Goal: Information Seeking & Learning: Learn about a topic

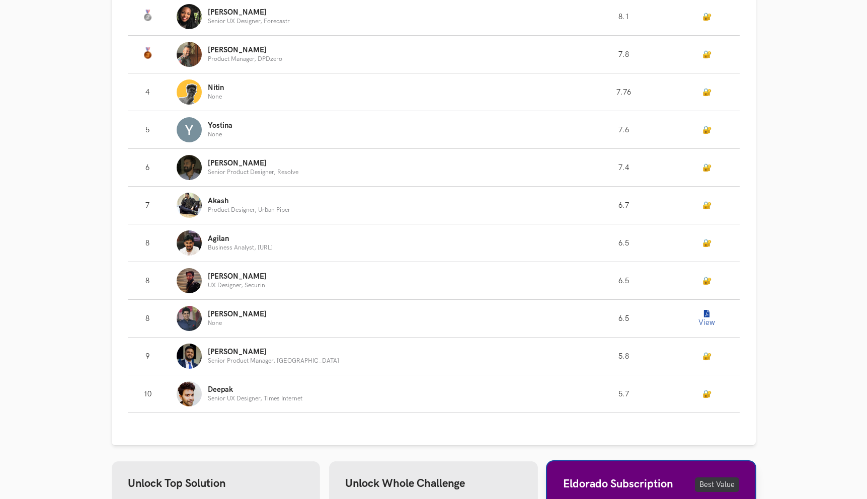
scroll to position [835, 0]
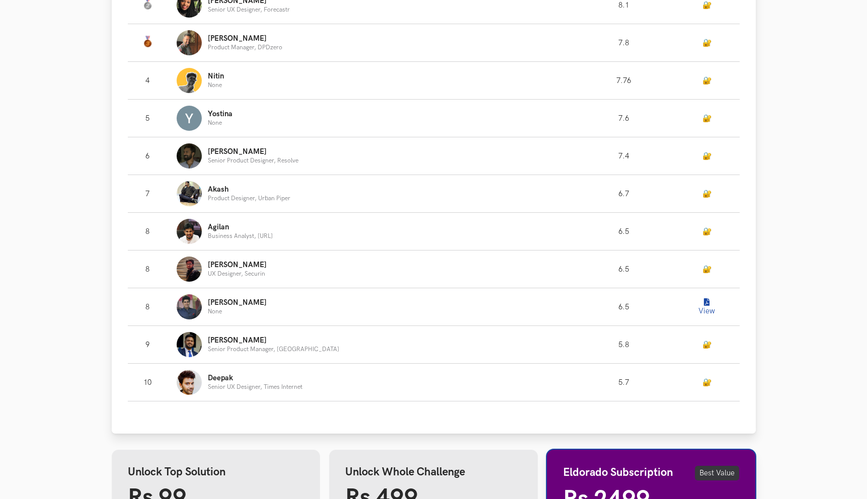
click at [697, 310] on button "View" at bounding box center [707, 307] width 20 height 20
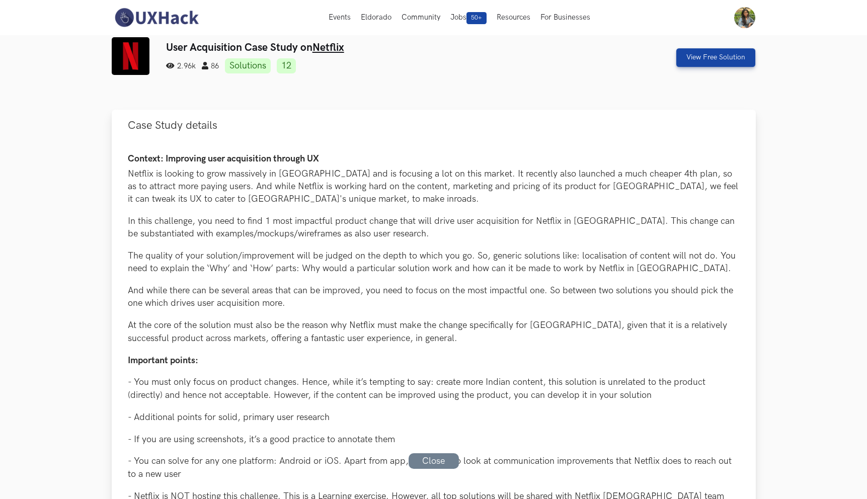
scroll to position [0, 0]
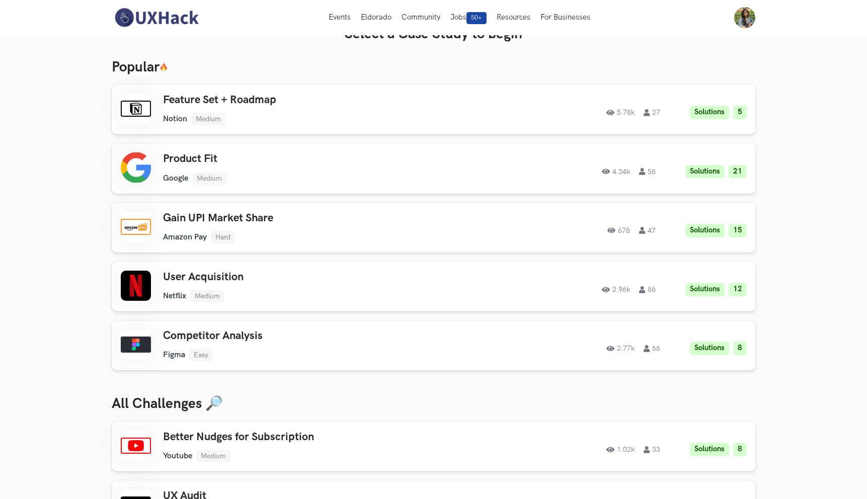
scroll to position [20, 0]
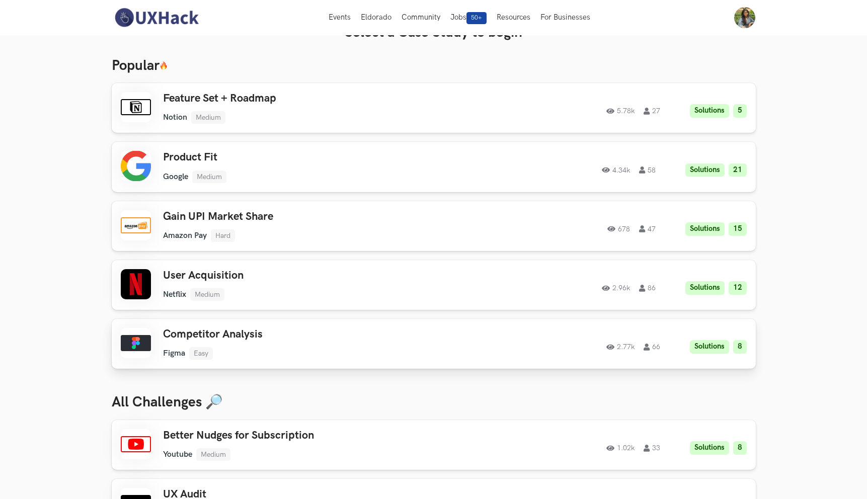
click at [302, 339] on h3 "Competitor Analysis" at bounding box center [306, 334] width 286 height 13
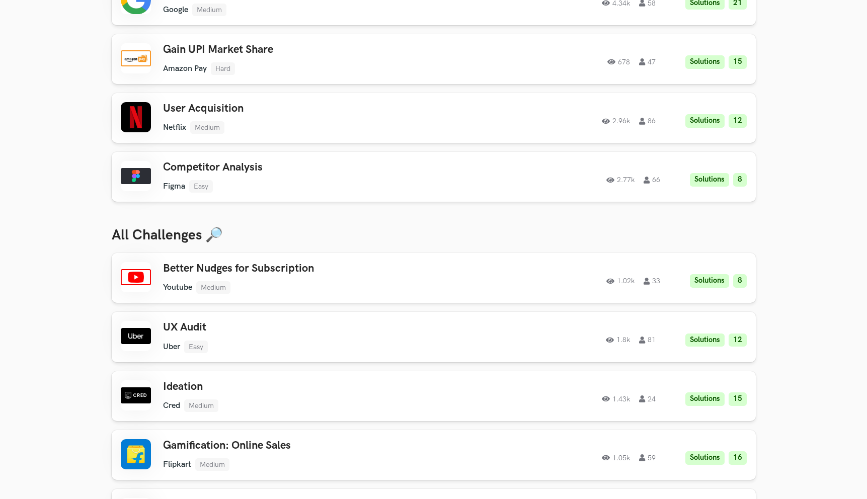
scroll to position [196, 0]
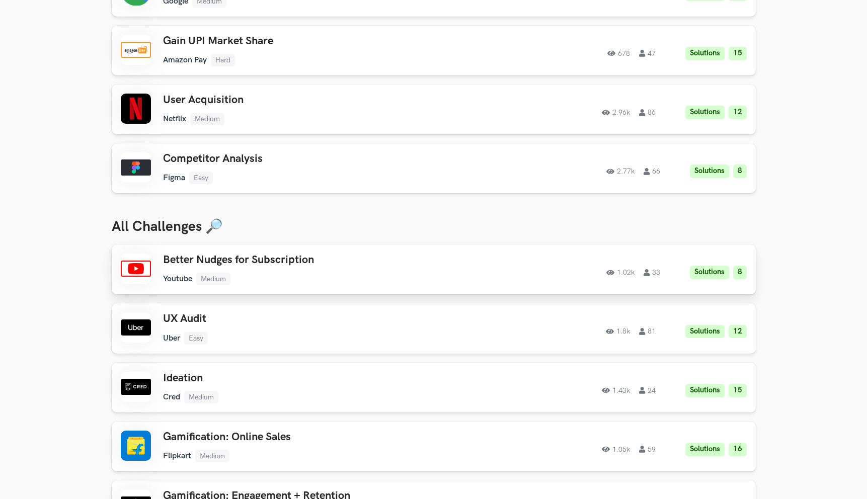
click at [306, 269] on div "Better Nudges for Subscription Youtube Medium Youtube Medium Solutions 8 1.02k …" at bounding box center [306, 270] width 286 height 32
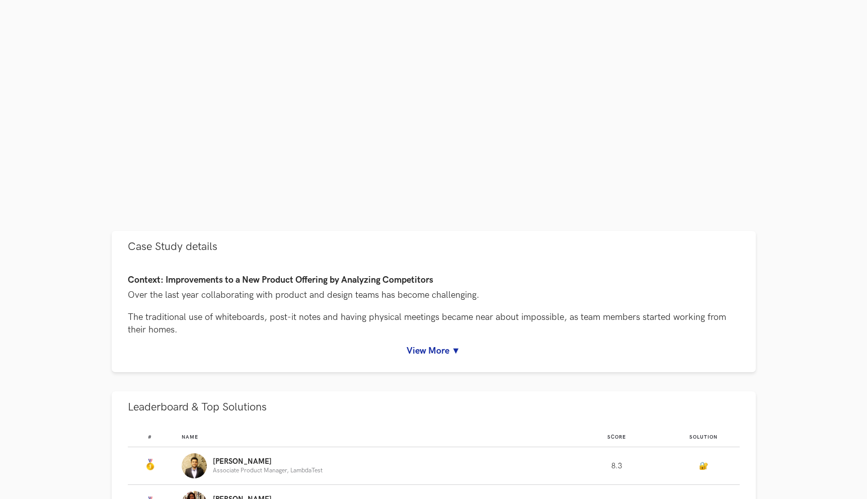
scroll to position [257, 0]
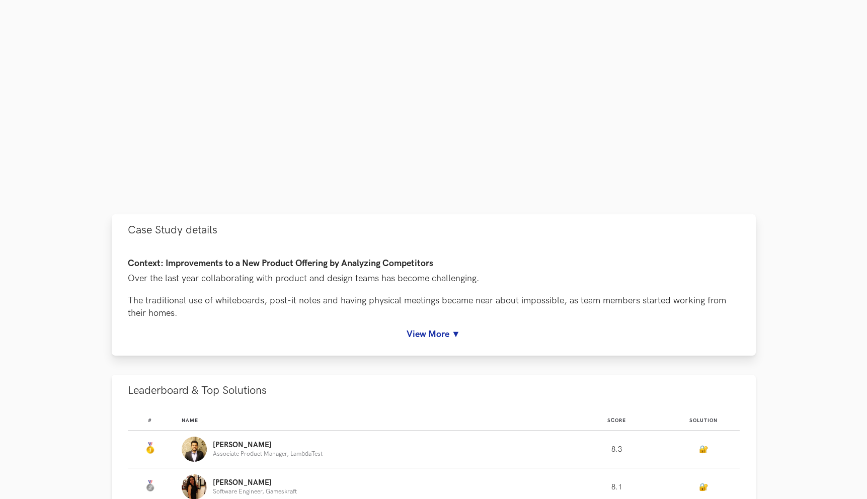
click at [411, 334] on link "View More ▼" at bounding box center [434, 334] width 612 height 11
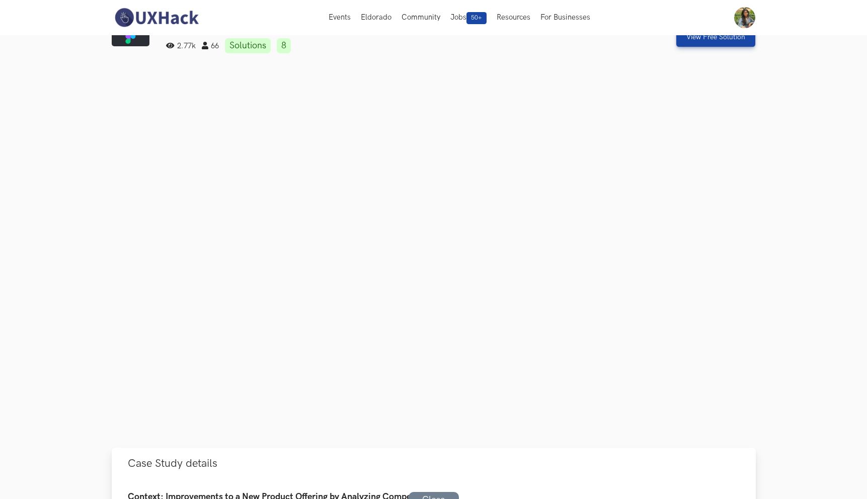
scroll to position [25, 0]
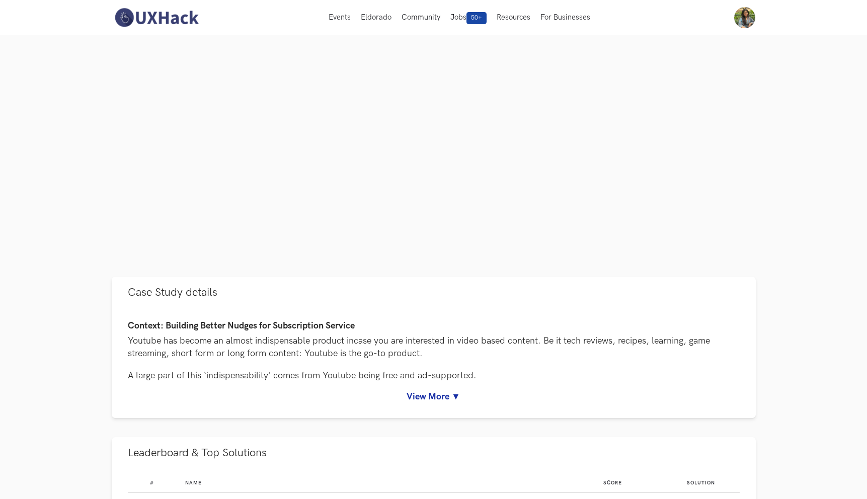
scroll to position [198, 0]
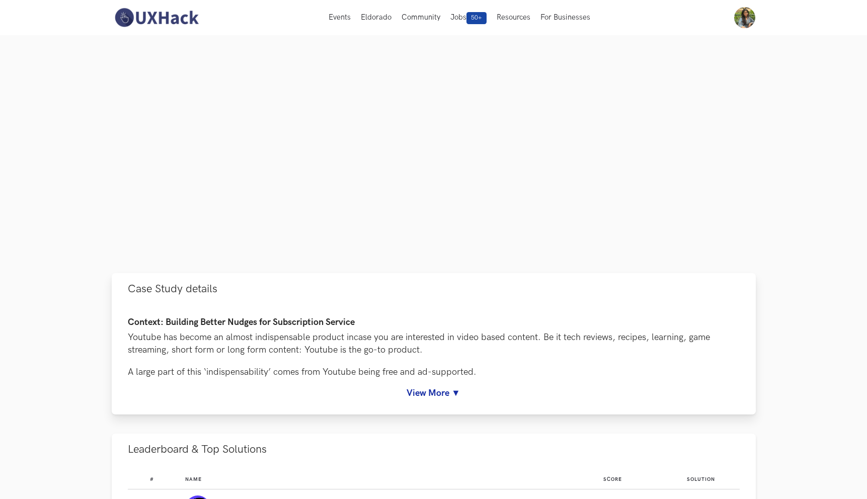
click at [445, 394] on link "View More ▼" at bounding box center [434, 393] width 612 height 11
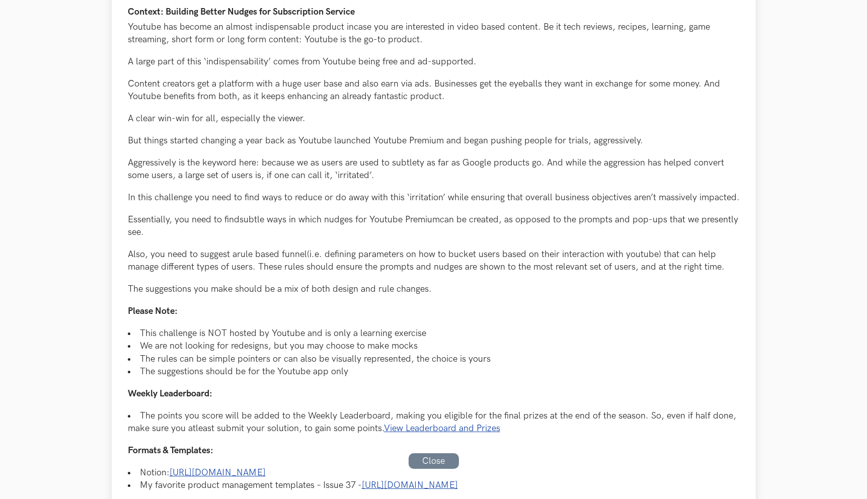
scroll to position [511, 0]
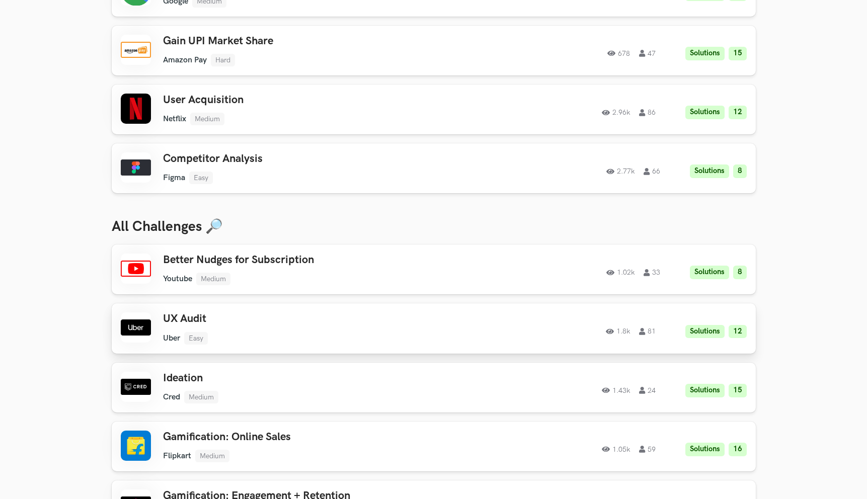
click at [178, 324] on h3 "UX Audit" at bounding box center [306, 319] width 286 height 13
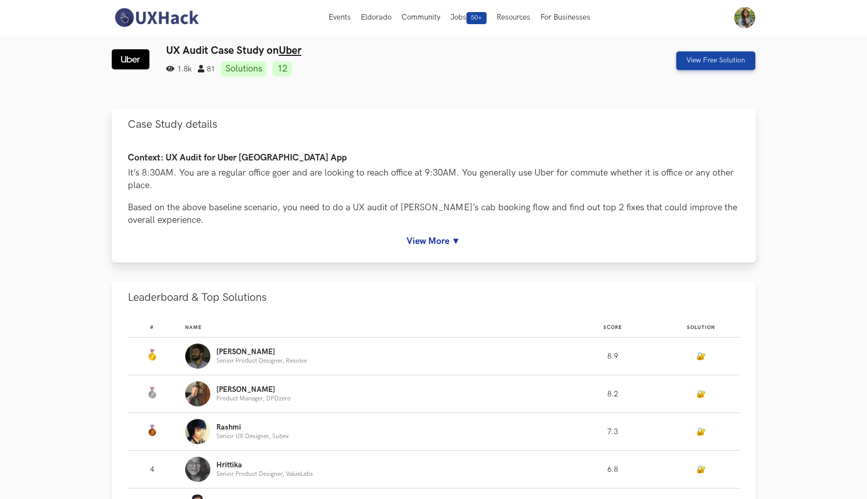
click at [449, 245] on link "View More ▼" at bounding box center [434, 241] width 612 height 11
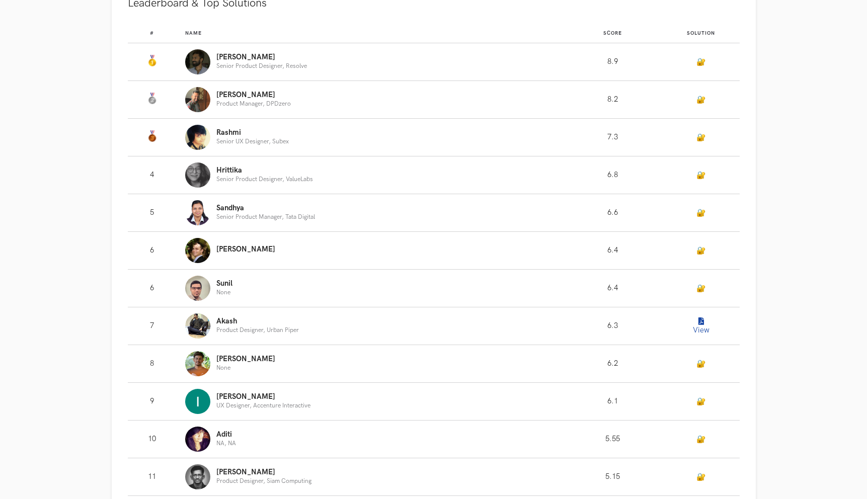
scroll to position [793, 0]
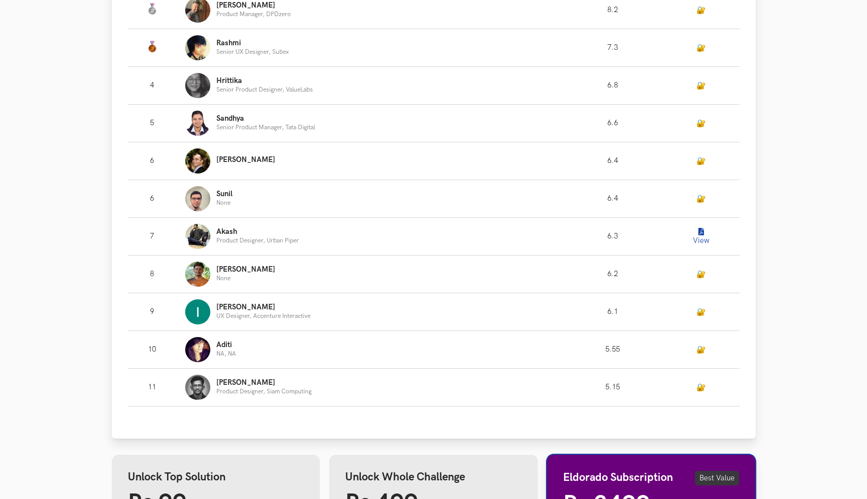
click at [704, 236] on button "View" at bounding box center [701, 237] width 20 height 20
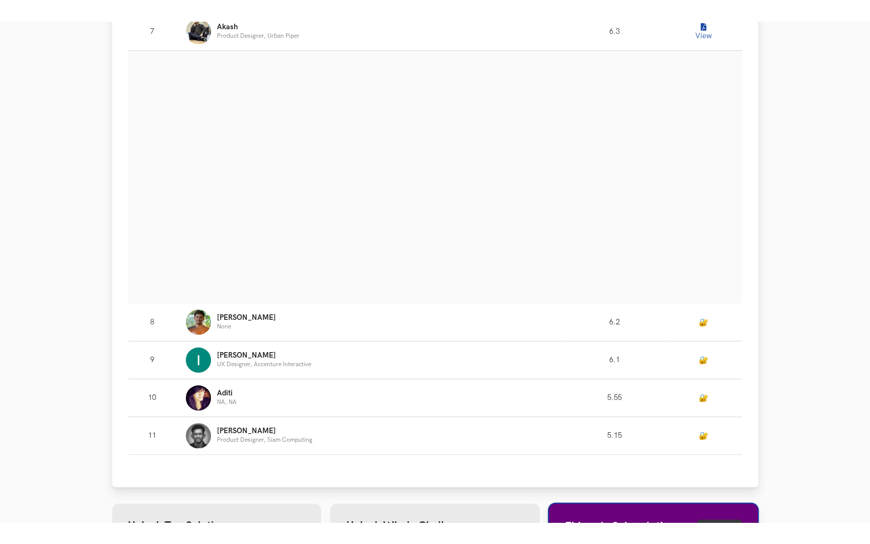
scroll to position [1013, 0]
